Goal: Task Accomplishment & Management: Complete application form

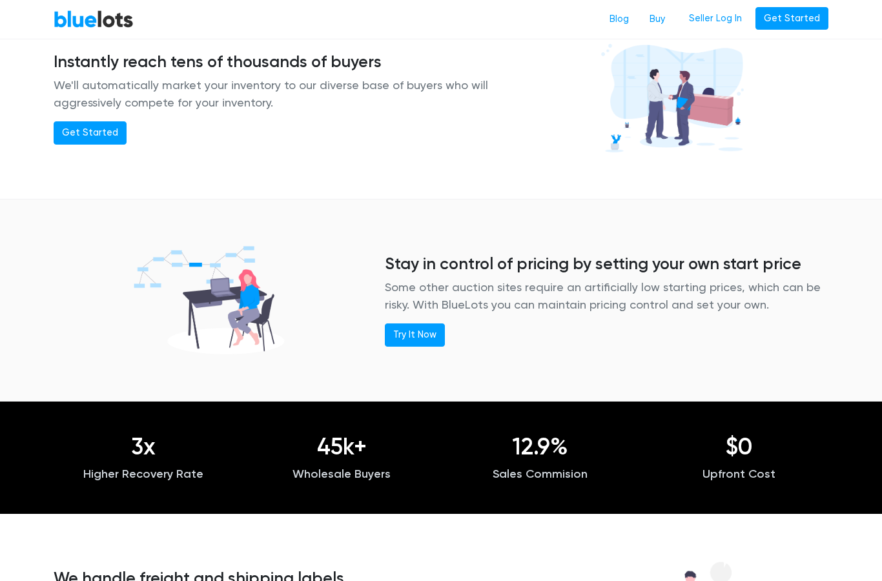
scroll to position [1031, 0]
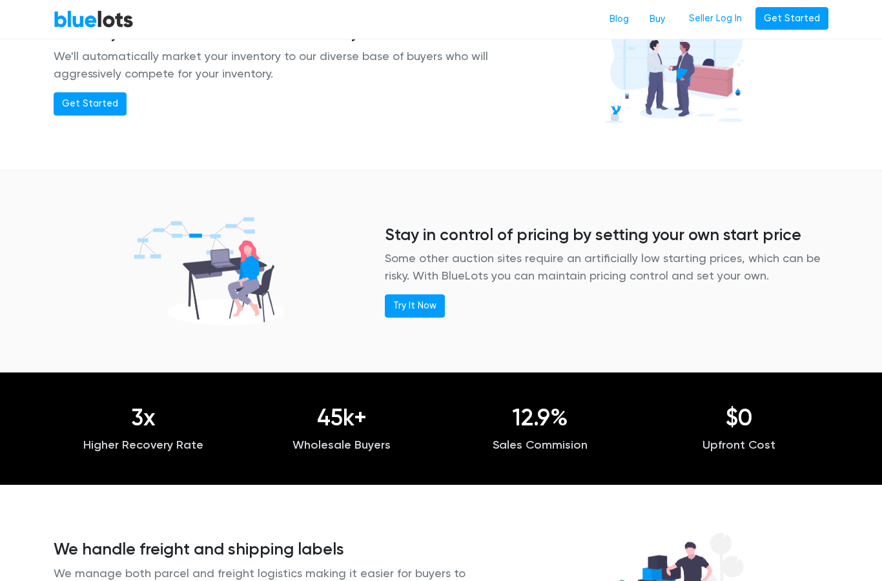
click at [330, 437] on p "Wholesale Buyers" at bounding box center [343, 445] width 180 height 17
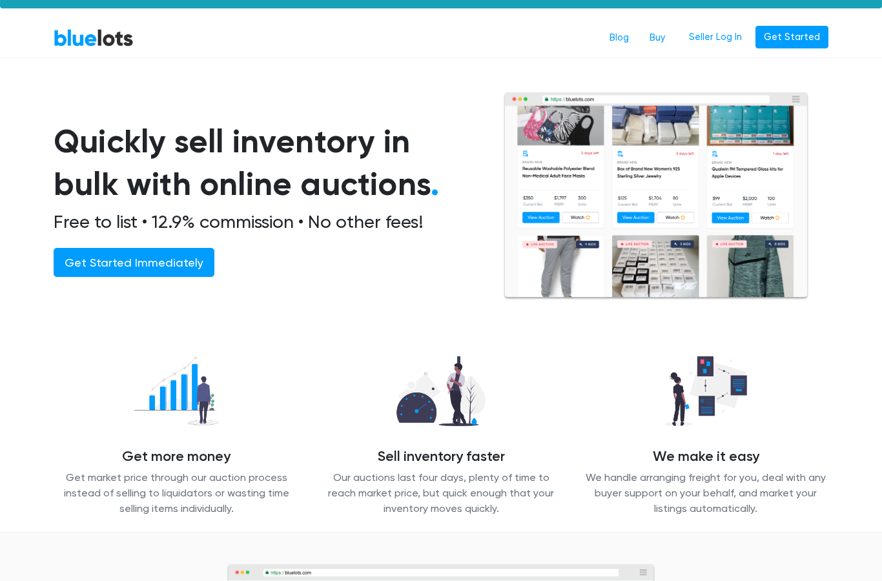
scroll to position [0, 0]
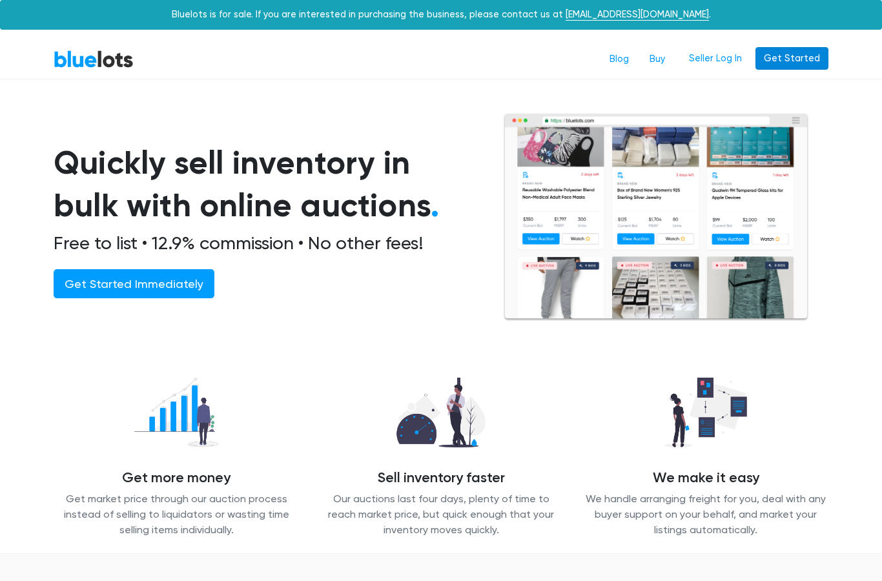
click at [797, 58] on link "Get Started" at bounding box center [792, 58] width 73 height 23
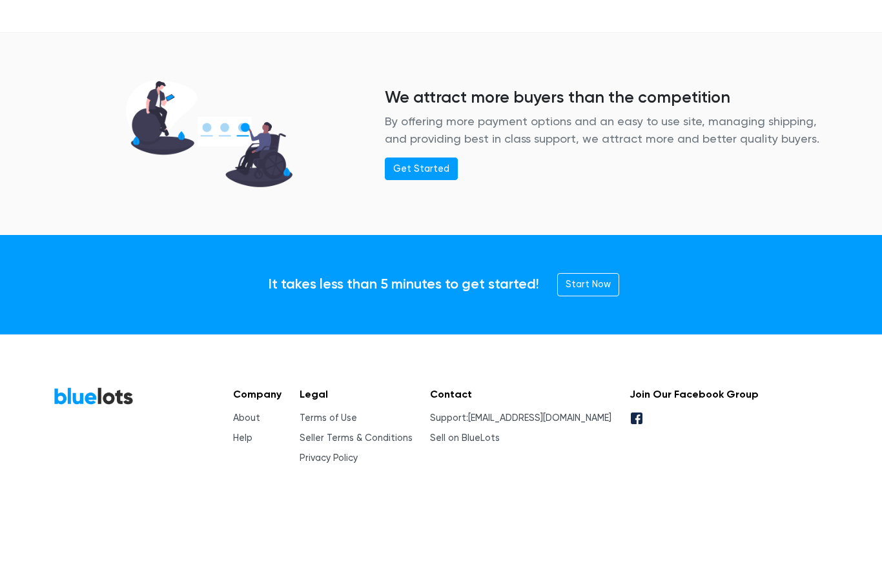
scroll to position [1647, 0]
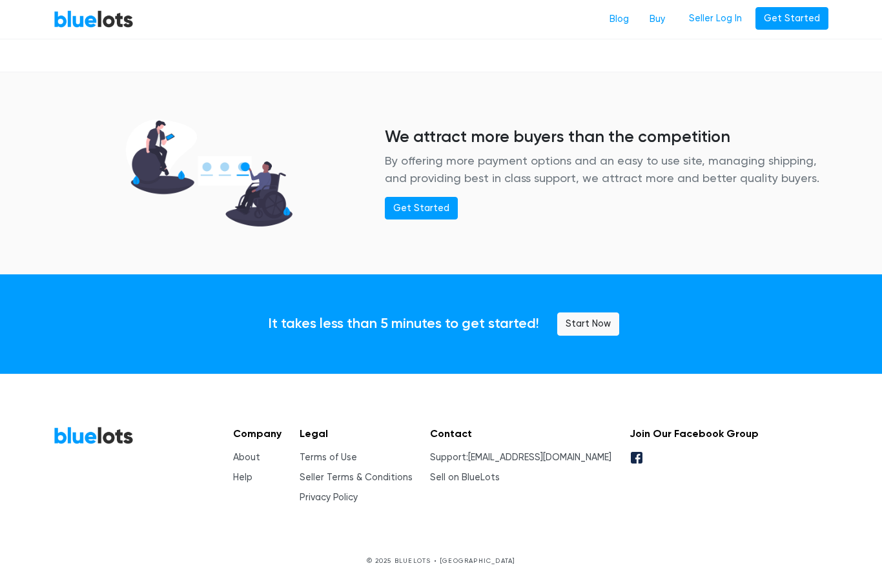
click at [591, 321] on link "Start Now" at bounding box center [588, 324] width 62 height 23
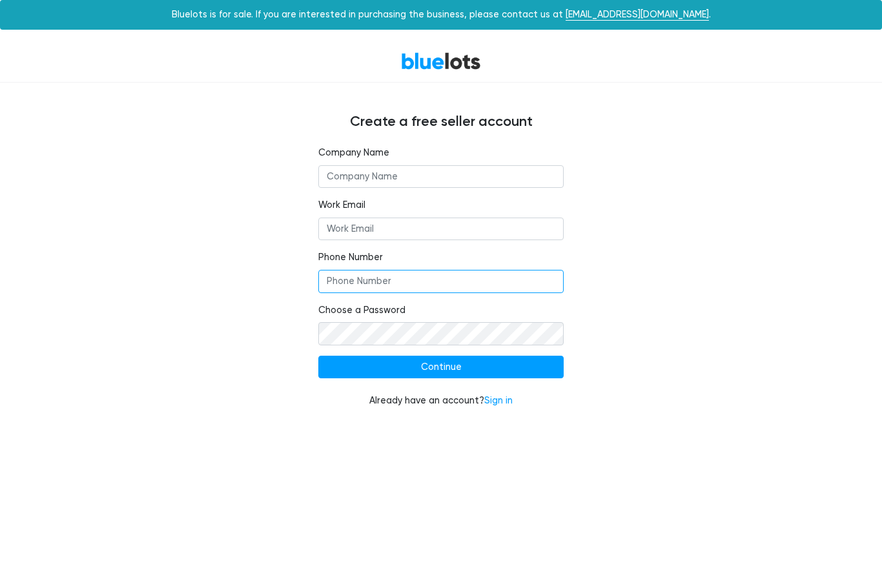
click at [486, 278] on input "Phone Number" at bounding box center [440, 281] width 245 height 23
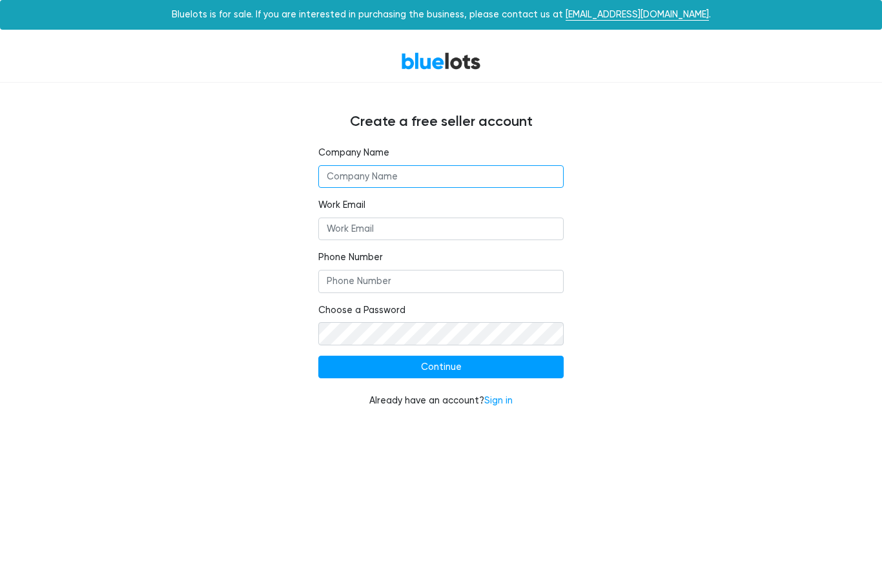
click at [418, 176] on input "text" at bounding box center [440, 176] width 245 height 23
type input "Zun Horizon Shenzhen Import & Export Co.,Ltd"
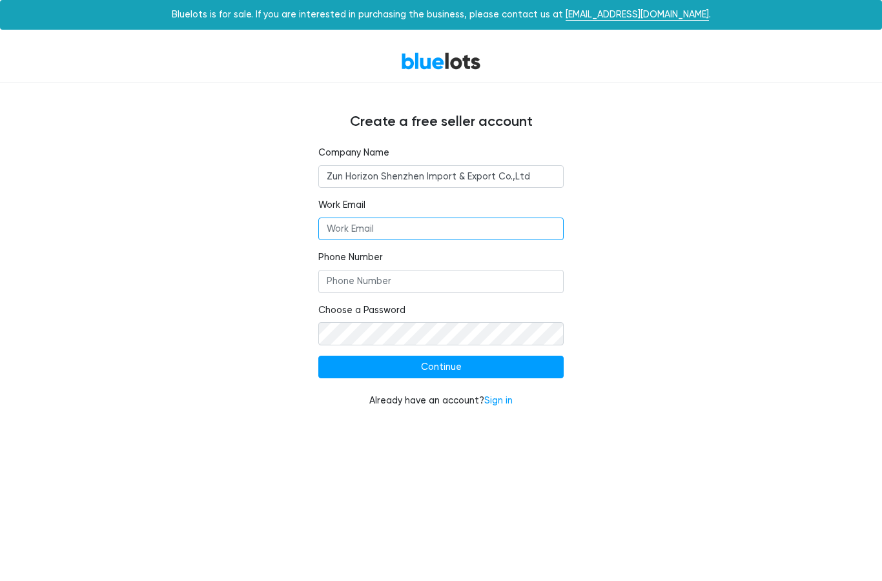
click at [431, 233] on input "Work Email" at bounding box center [440, 229] width 245 height 23
type input "jude@zunhorizon.com"
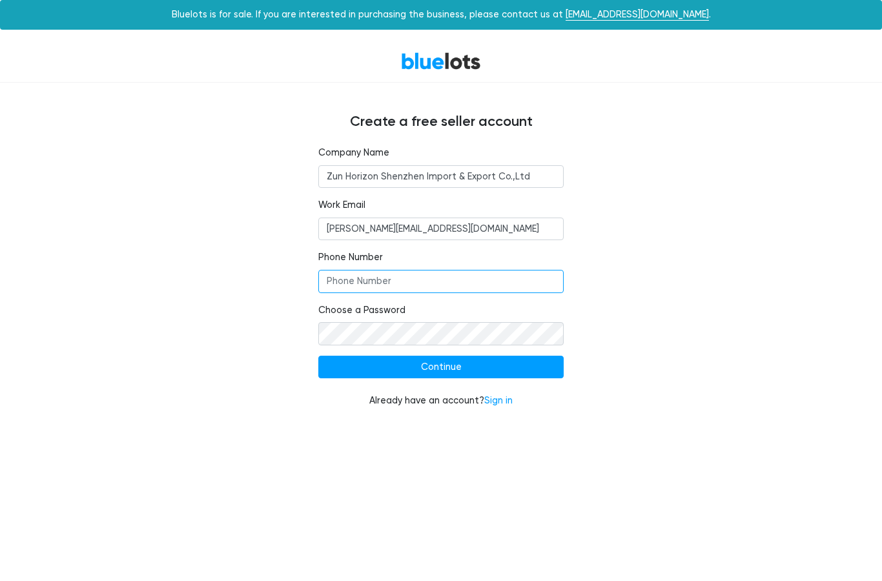
click at [390, 286] on input "Phone Number" at bounding box center [440, 281] width 245 height 23
type input ")"
type input "+8618225031940"
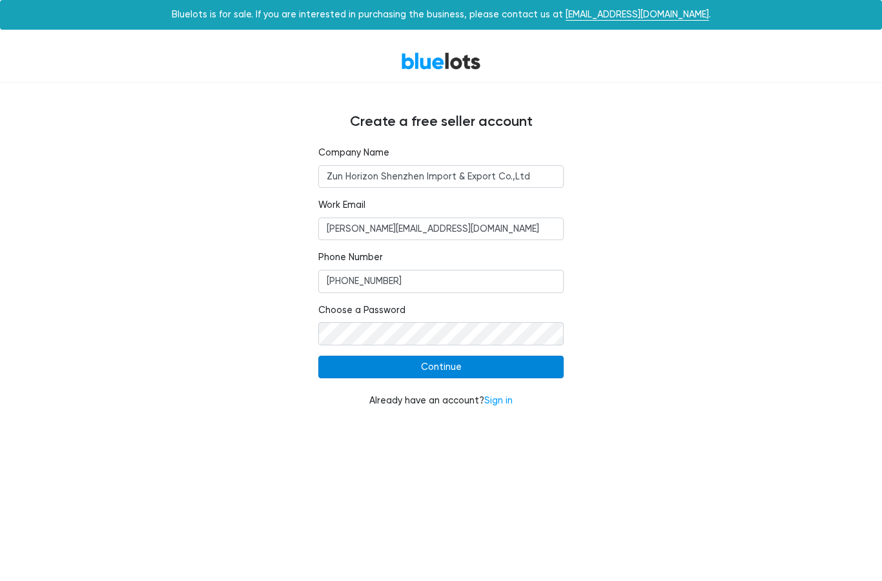
click at [453, 362] on input "Continue" at bounding box center [440, 367] width 245 height 23
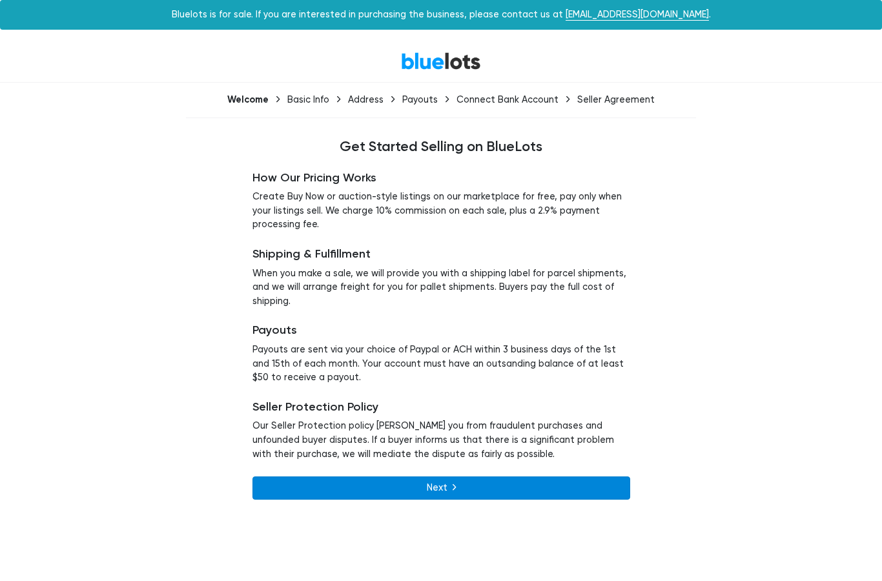
click at [459, 477] on link "Next" at bounding box center [442, 488] width 378 height 23
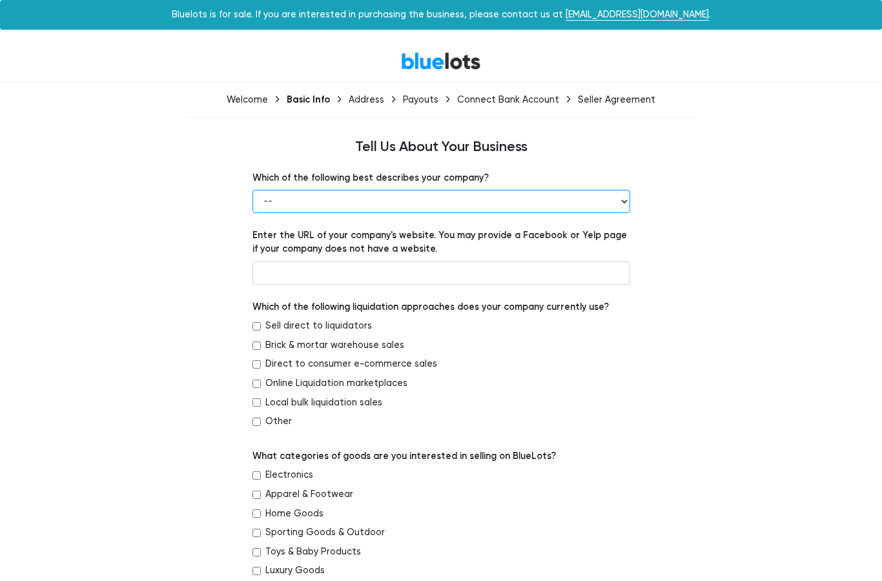
click at [609, 194] on select "-- Retailer Wholesaler Brand or Manufacturer Liquidator 3PL Other" at bounding box center [442, 201] width 378 height 23
select select "Wholesaler"
click at [605, 203] on select "-- Retailer Wholesaler Brand or Manufacturer Liquidator 3PL Other" at bounding box center [442, 201] width 378 height 23
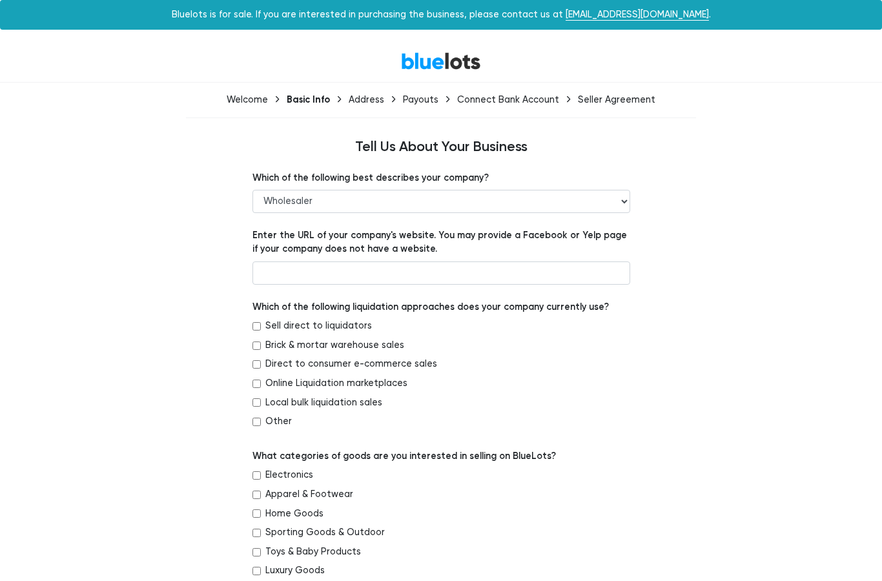
click at [257, 327] on input "Sell direct to liquidators" at bounding box center [257, 326] width 8 height 8
checkbox input "true"
click at [257, 342] on input "Brick & mortar warehouse sales" at bounding box center [257, 346] width 8 height 8
click at [253, 342] on input "Brick & mortar warehouse sales" at bounding box center [257, 346] width 8 height 8
checkbox input "false"
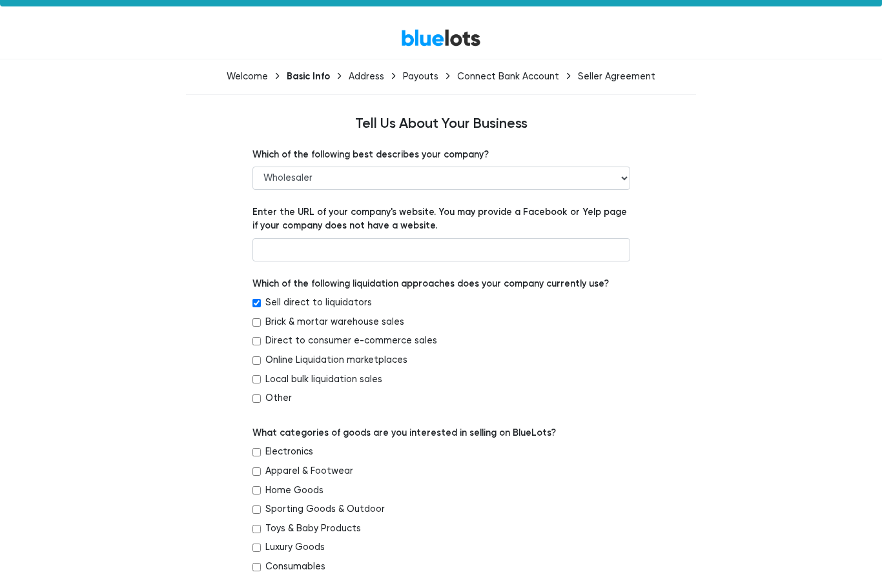
scroll to position [34, 0]
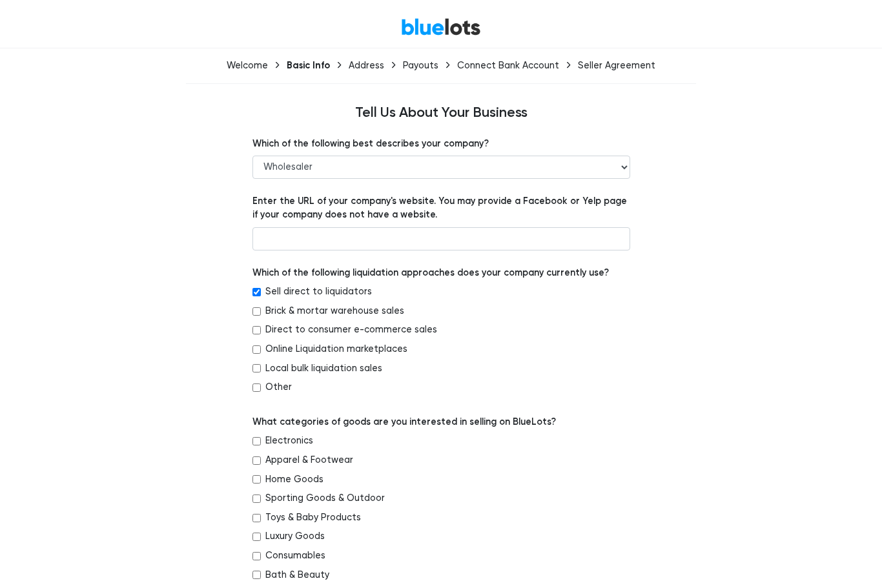
click at [256, 346] on input "Online Liquidation marketplaces" at bounding box center [257, 350] width 8 height 8
checkbox input "true"
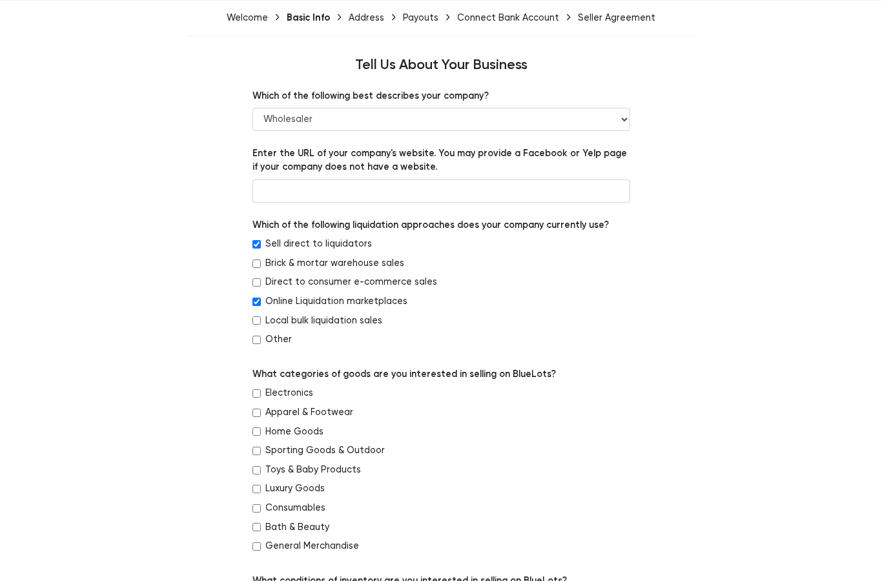
scroll to position [82, 0]
click at [253, 390] on input "Electronics" at bounding box center [257, 394] width 8 height 8
checkbox input "true"
click at [260, 409] on input "Apparel & Footwear" at bounding box center [257, 413] width 8 height 8
checkbox input "true"
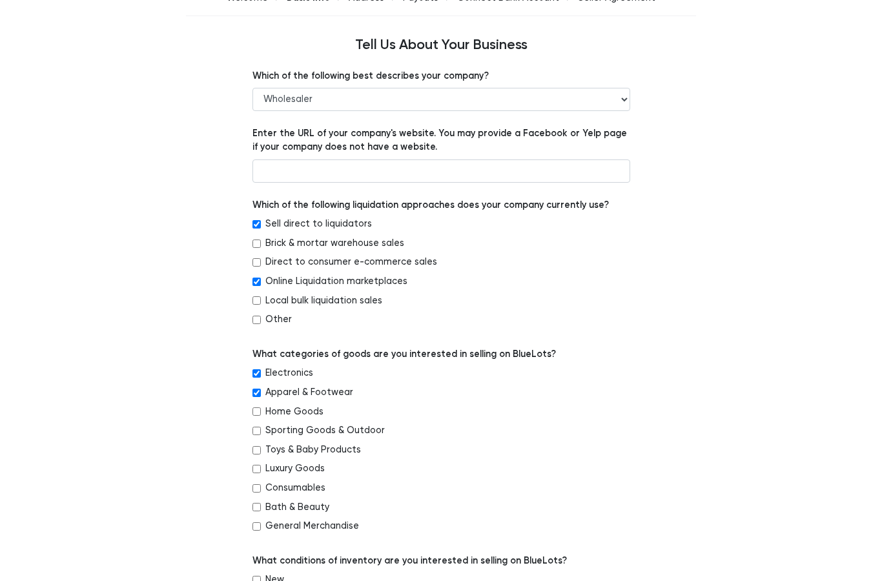
scroll to position [105, 0]
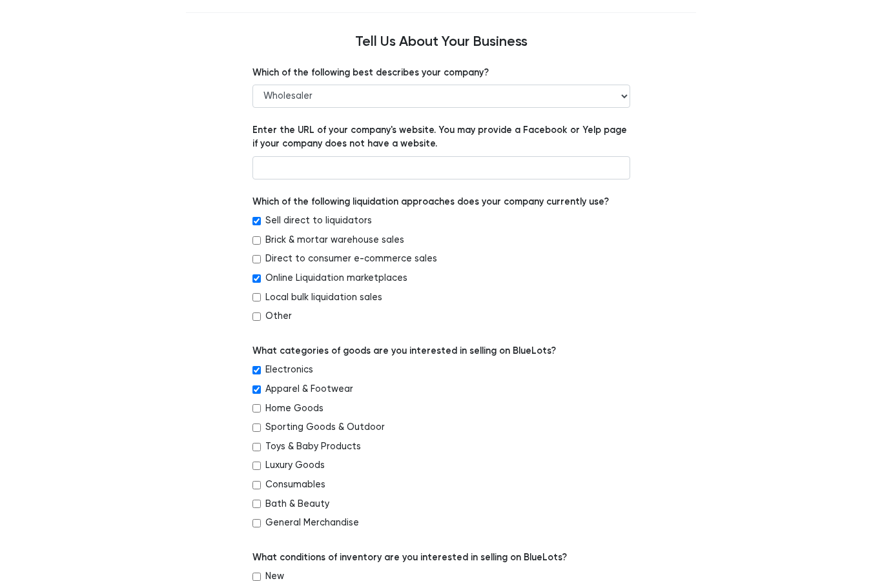
click at [257, 443] on input "Toys & Baby Products" at bounding box center [257, 447] width 8 height 8
checkbox input "true"
click at [255, 481] on input "Consumables" at bounding box center [257, 485] width 8 height 8
checkbox input "true"
click at [257, 519] on input "General Merchandise" at bounding box center [257, 523] width 8 height 8
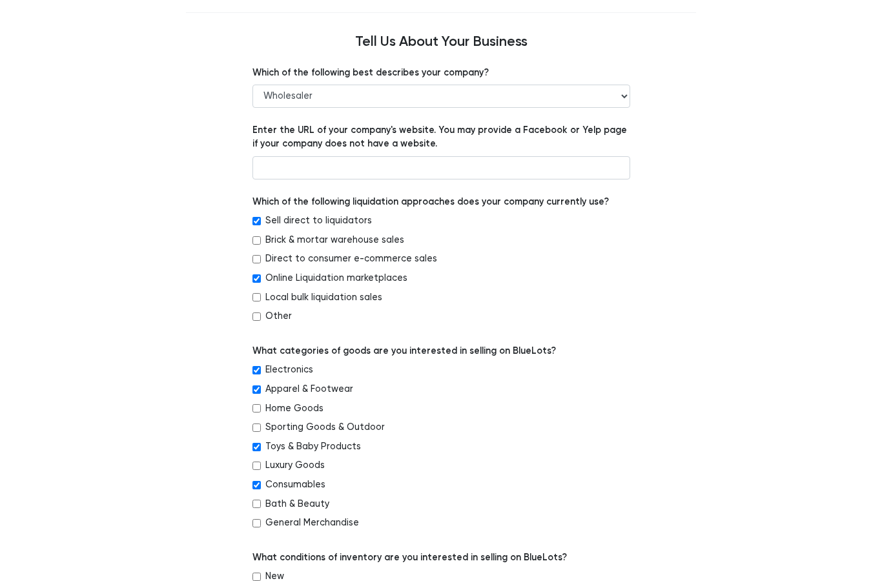
checkbox input "true"
click at [255, 404] on input "Home Goods" at bounding box center [257, 408] width 8 height 8
checkbox input "true"
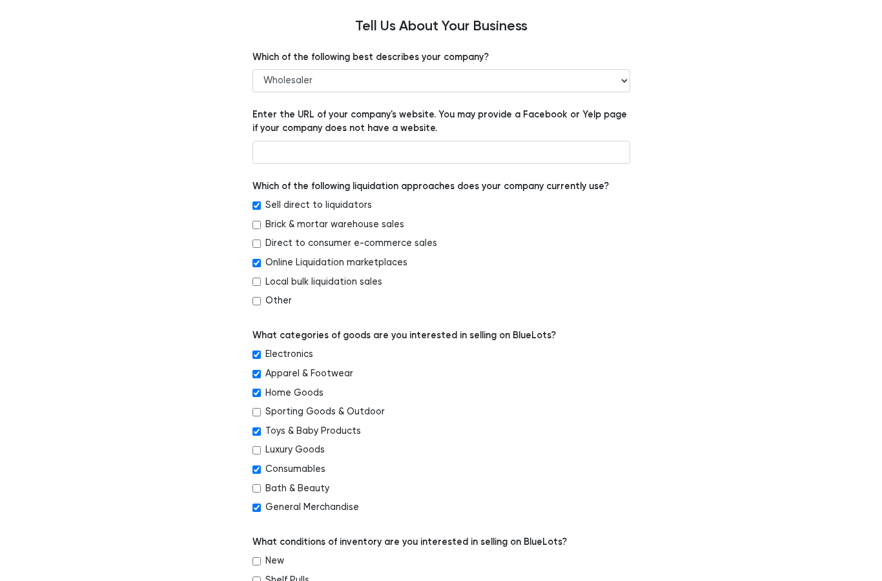
scroll to position [122, 0]
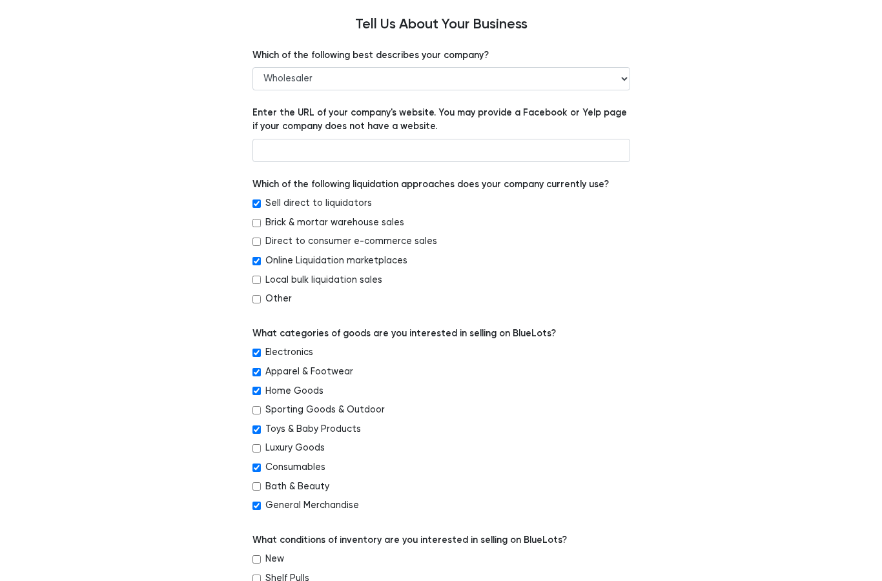
click at [255, 483] on input "Bath & Beauty" at bounding box center [257, 487] width 8 height 8
checkbox input "true"
click at [257, 407] on input "Sporting Goods & Outdoor" at bounding box center [257, 411] width 8 height 8
checkbox input "true"
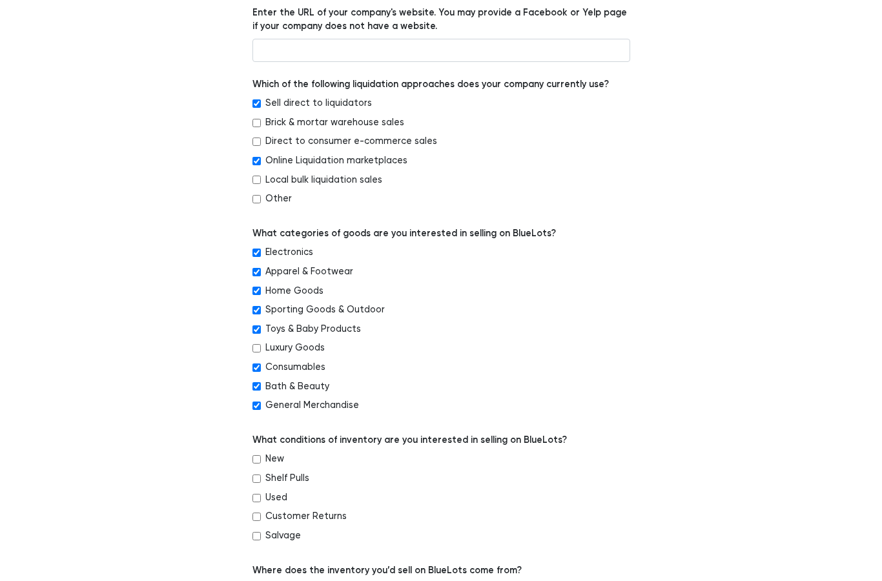
scroll to position [238, 0]
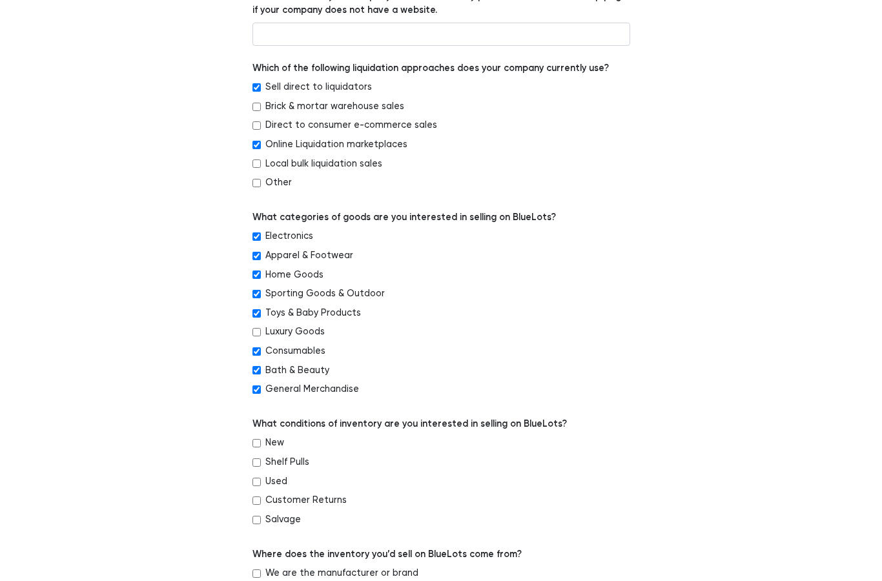
click at [255, 440] on input "New" at bounding box center [257, 444] width 8 height 8
checkbox input "true"
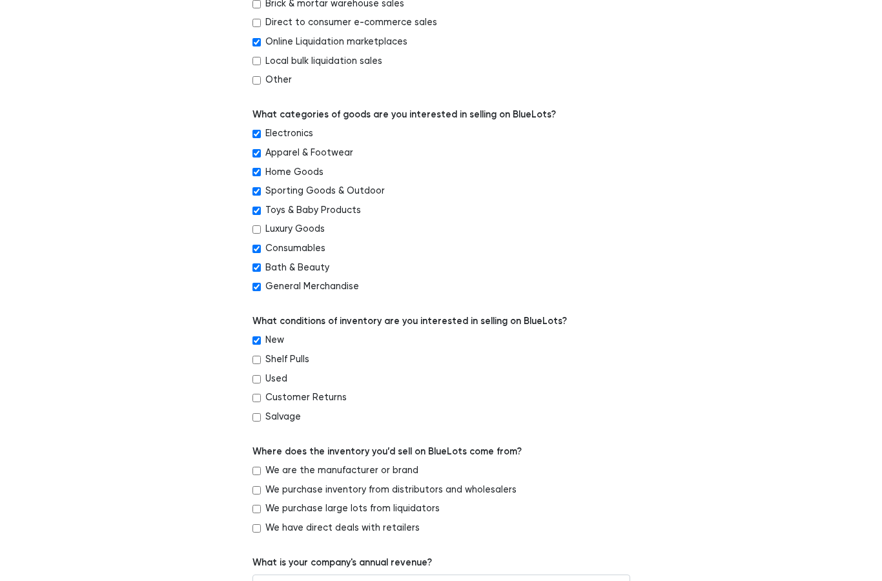
scroll to position [342, 0]
click at [260, 486] on input "We purchase inventory from distributors and wholesalers" at bounding box center [257, 490] width 8 height 8
checkbox input "true"
click at [258, 504] on input "We purchase large lots from liquidators" at bounding box center [257, 508] width 8 height 8
checkbox input "true"
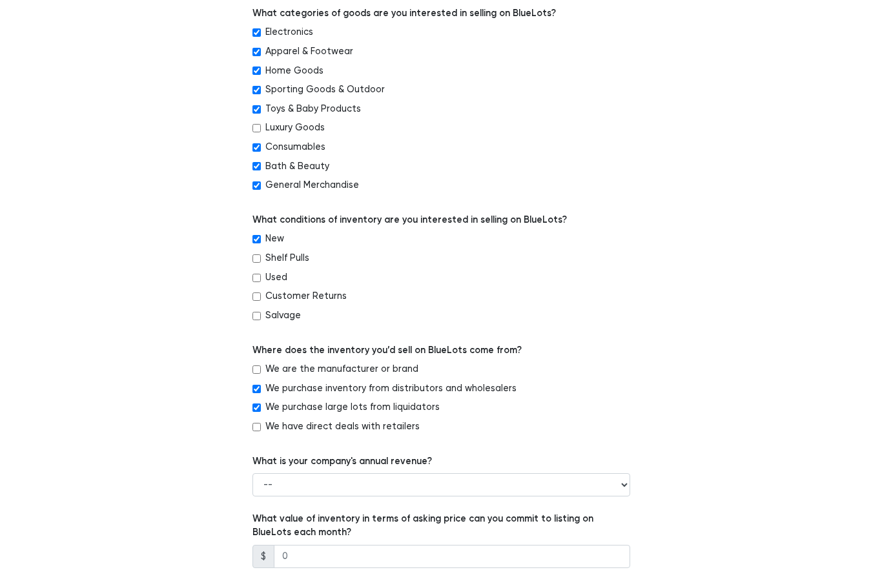
scroll to position [444, 0]
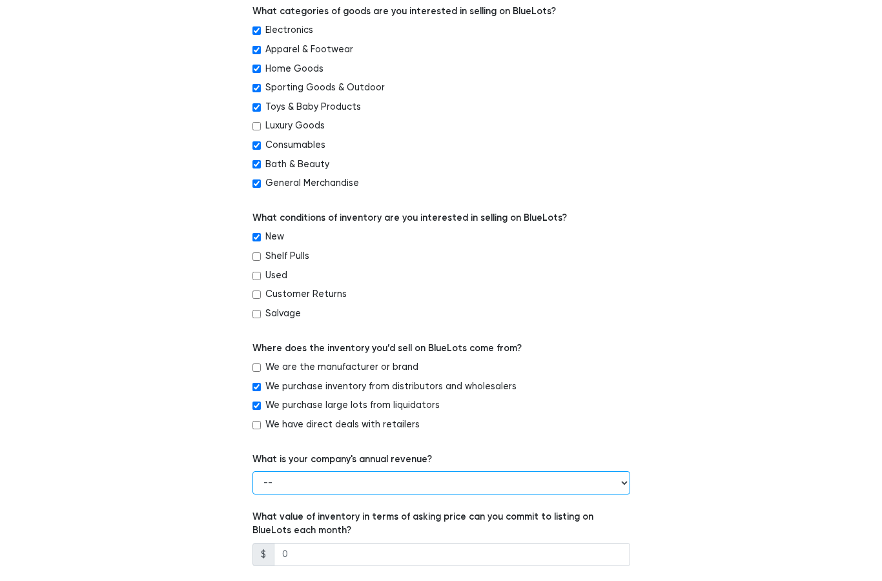
click at [613, 472] on select "-- Less than $100,000 $100,000 to $500,000 $500,000 to $1,000,000 $1,000,000 to…" at bounding box center [442, 483] width 378 height 23
select select "$100,000 to $500,000"
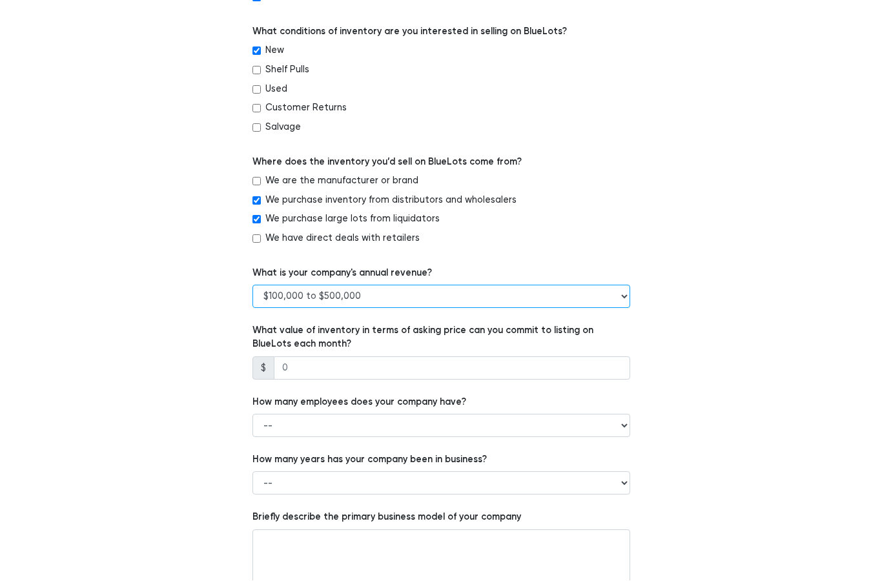
scroll to position [630, 0]
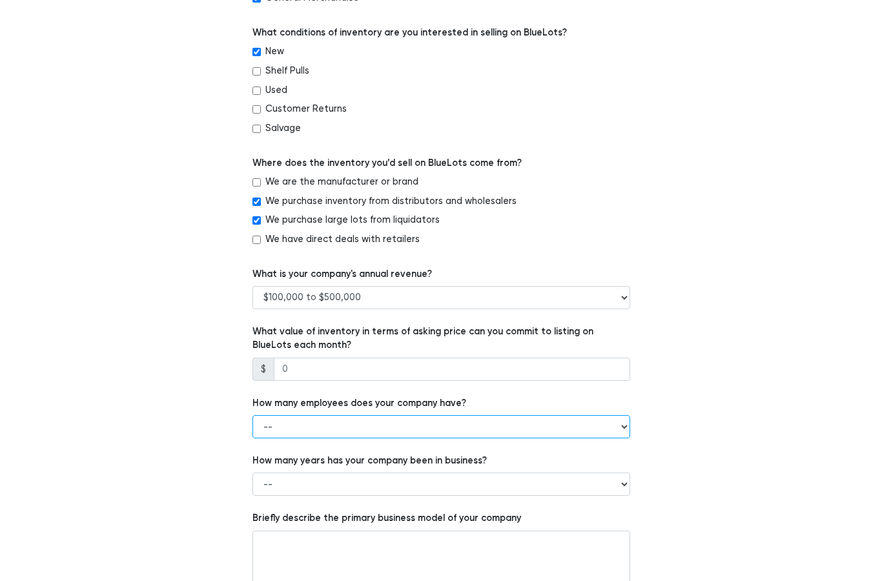
click at [618, 415] on select "-- 1 - 5 6 - 20 21 - 50 More than 50" at bounding box center [442, 426] width 378 height 23
select select "6 - 20"
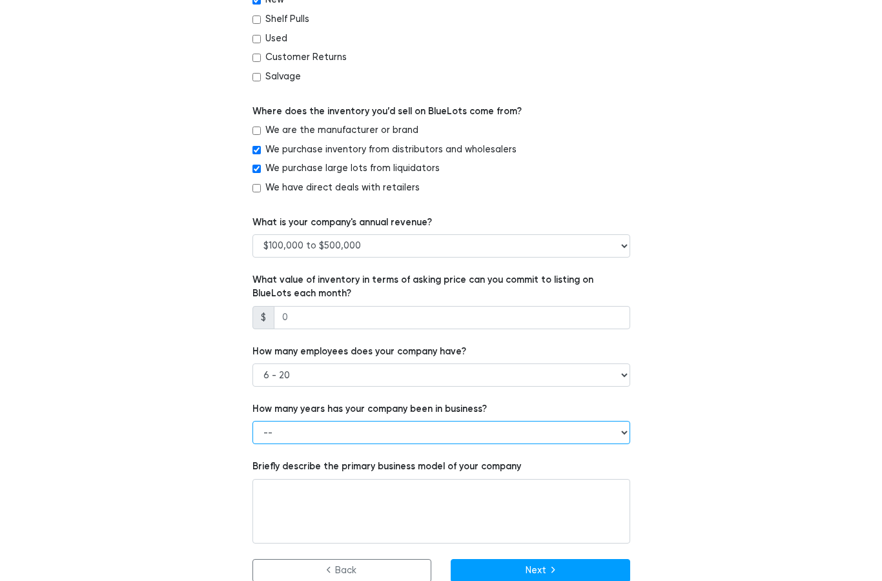
click at [612, 421] on select "-- Less than 1 year 1 to 3 years 4+ years" at bounding box center [442, 432] width 378 height 23
select select "Less than 1 year"
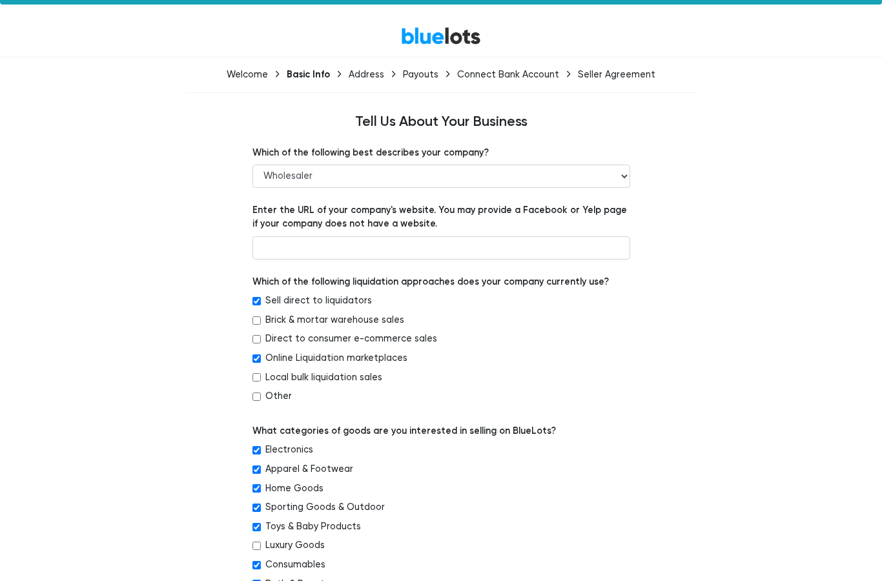
scroll to position [0, 0]
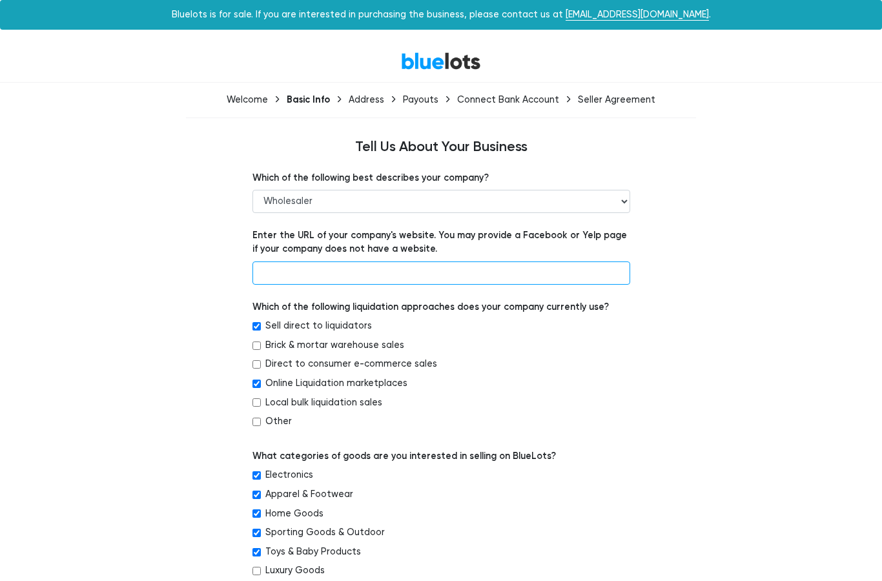
click at [544, 267] on input "text" at bounding box center [442, 273] width 378 height 23
type input "[DOMAIN_NAME]"
click at [421, 103] on div "Payouts" at bounding box center [421, 99] width 36 height 11
